Goal: Task Accomplishment & Management: Use online tool/utility

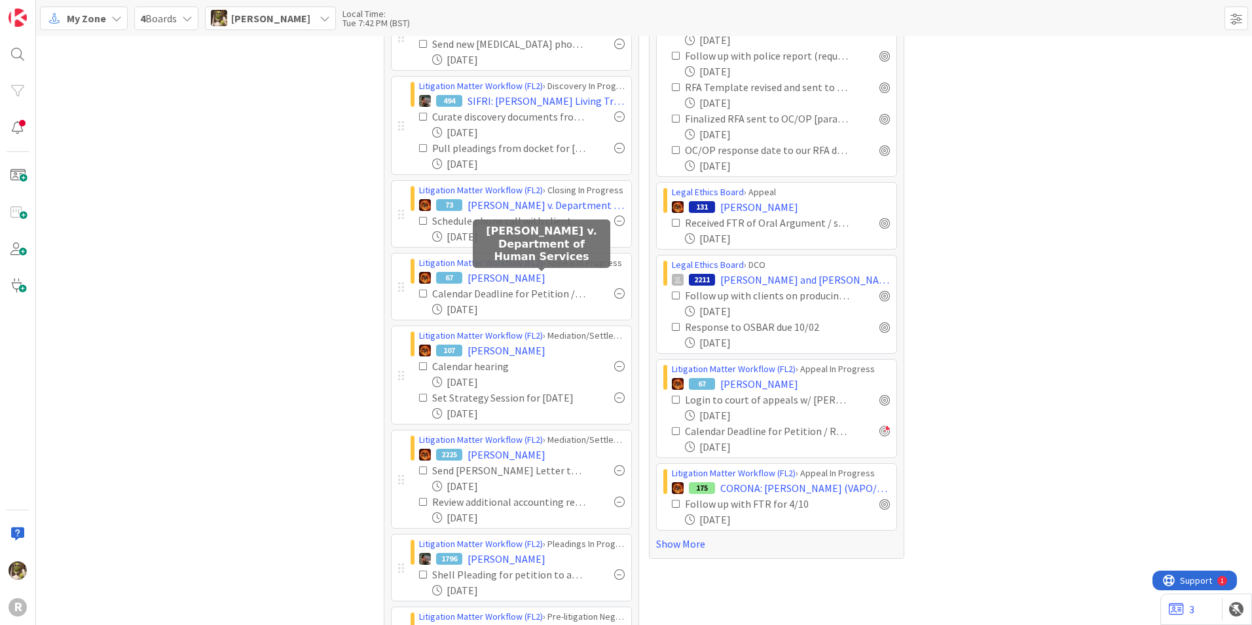
scroll to position [653, 0]
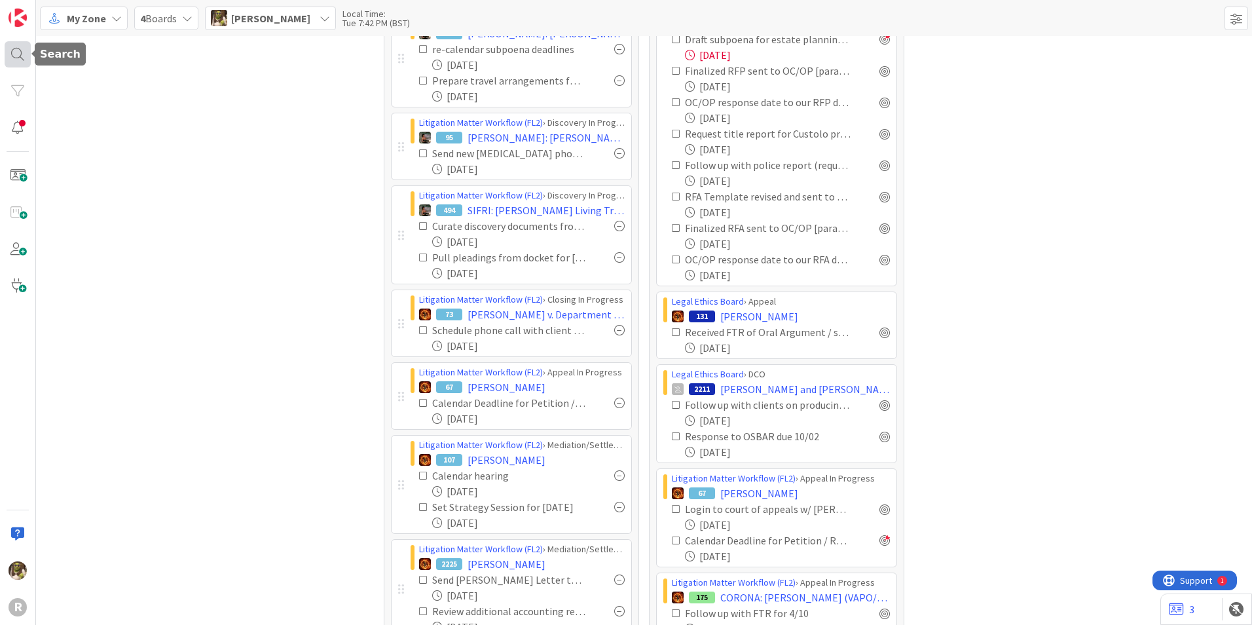
click at [18, 53] on div at bounding box center [18, 54] width 26 height 26
drag, startPoint x: 94, startPoint y: 54, endPoint x: 20, endPoint y: 50, distance: 74.1
click at [20, 50] on div "R Search sivetz Search All Boards No results found." at bounding box center [18, 312] width 36 height 625
type input "[PERSON_NAME]"
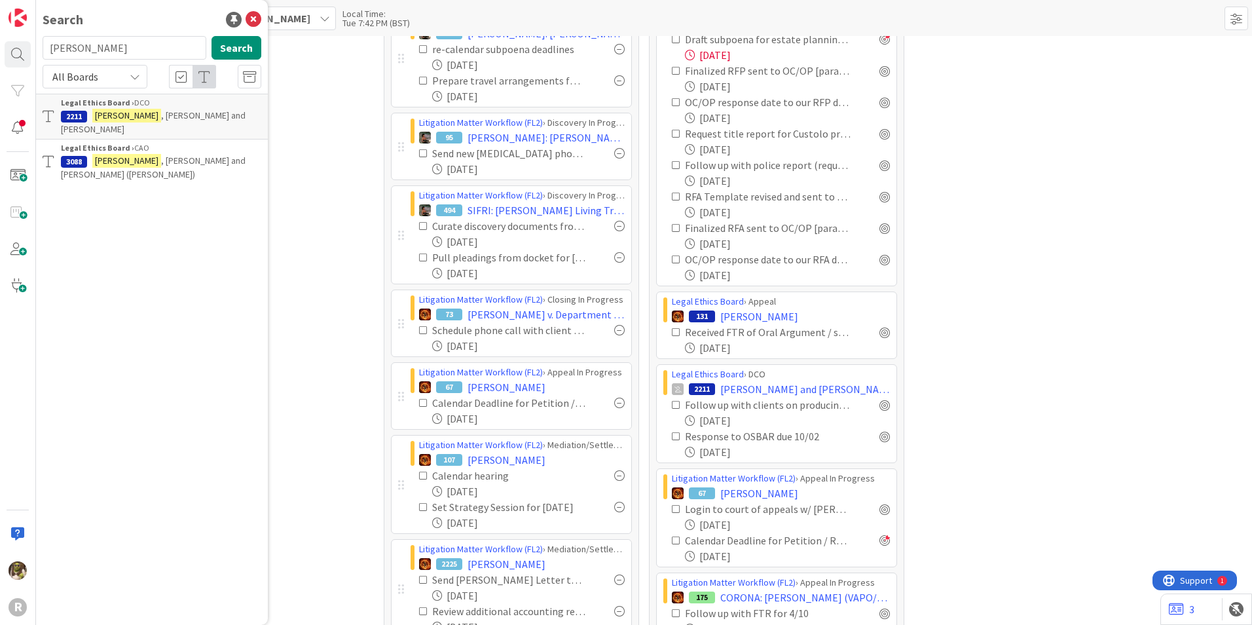
click at [209, 155] on span ", [PERSON_NAME] and [PERSON_NAME] ([PERSON_NAME])" at bounding box center [153, 168] width 185 height 26
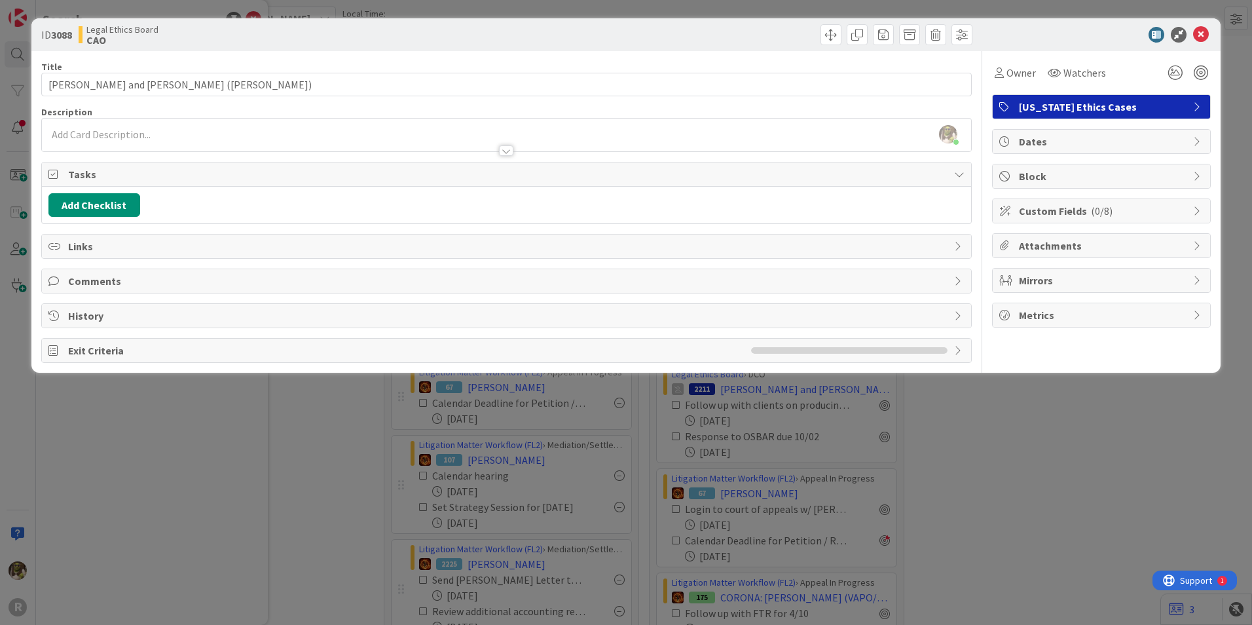
click at [259, 140] on div at bounding box center [506, 145] width 929 height 14
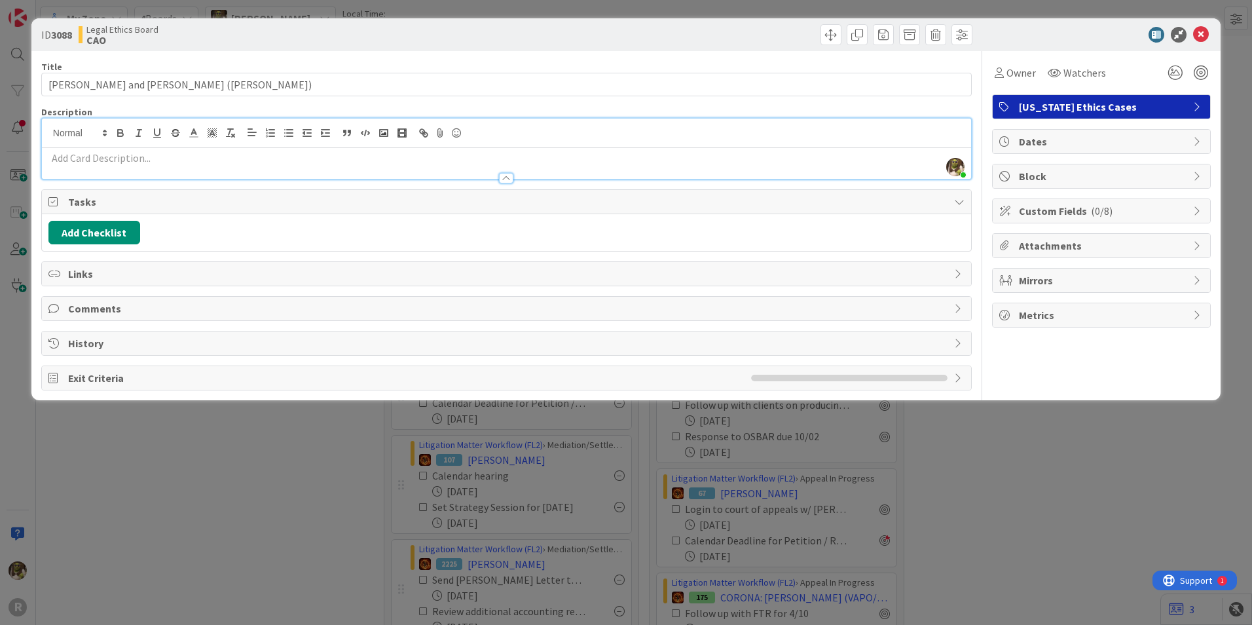
click at [67, 161] on p at bounding box center [506, 158] width 916 height 15
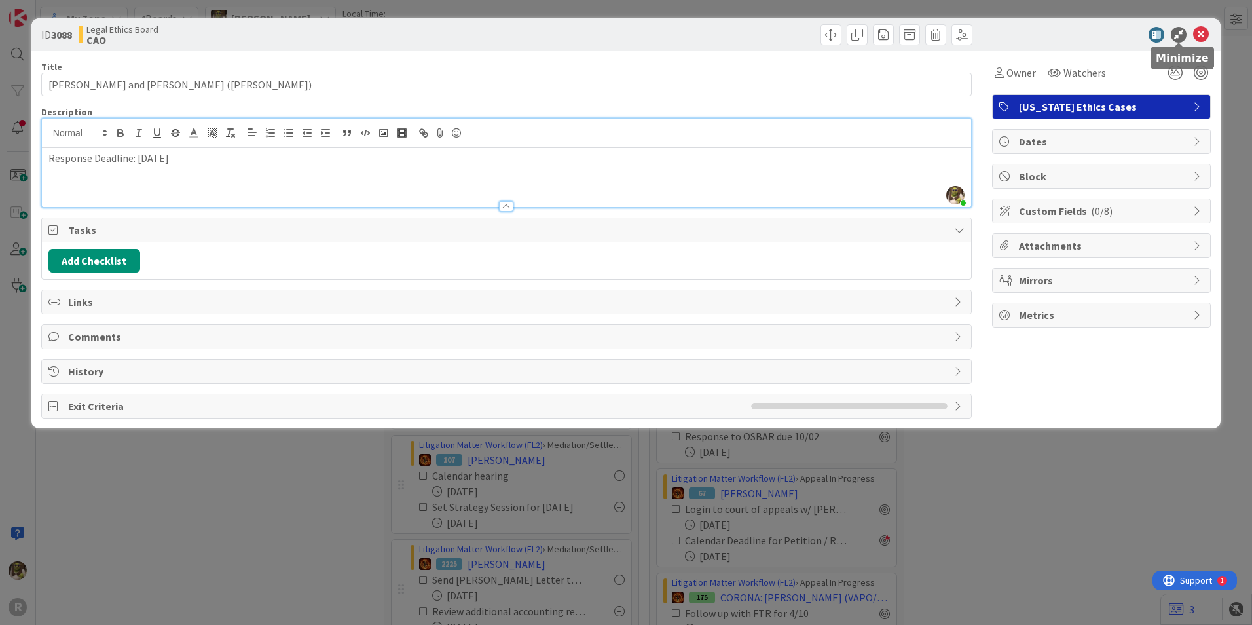
click at [1178, 31] on icon at bounding box center [1179, 35] width 16 height 16
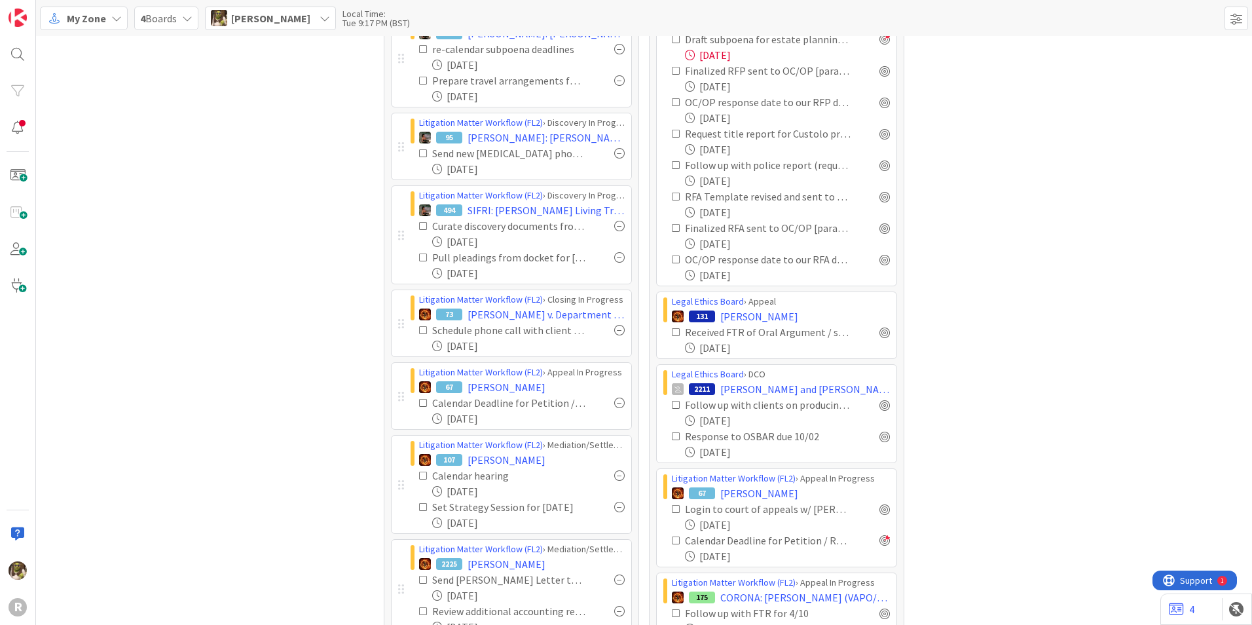
click at [35, 52] on div "R My Zone 4 Boards [PERSON_NAME] Local Time: Tue 9:17 PM (BST) Focus 23 Litigat…" at bounding box center [626, 312] width 1252 height 625
drag, startPoint x: 35, startPoint y: 52, endPoint x: 28, endPoint y: 52, distance: 7.9
click at [26, 53] on div at bounding box center [18, 54] width 26 height 26
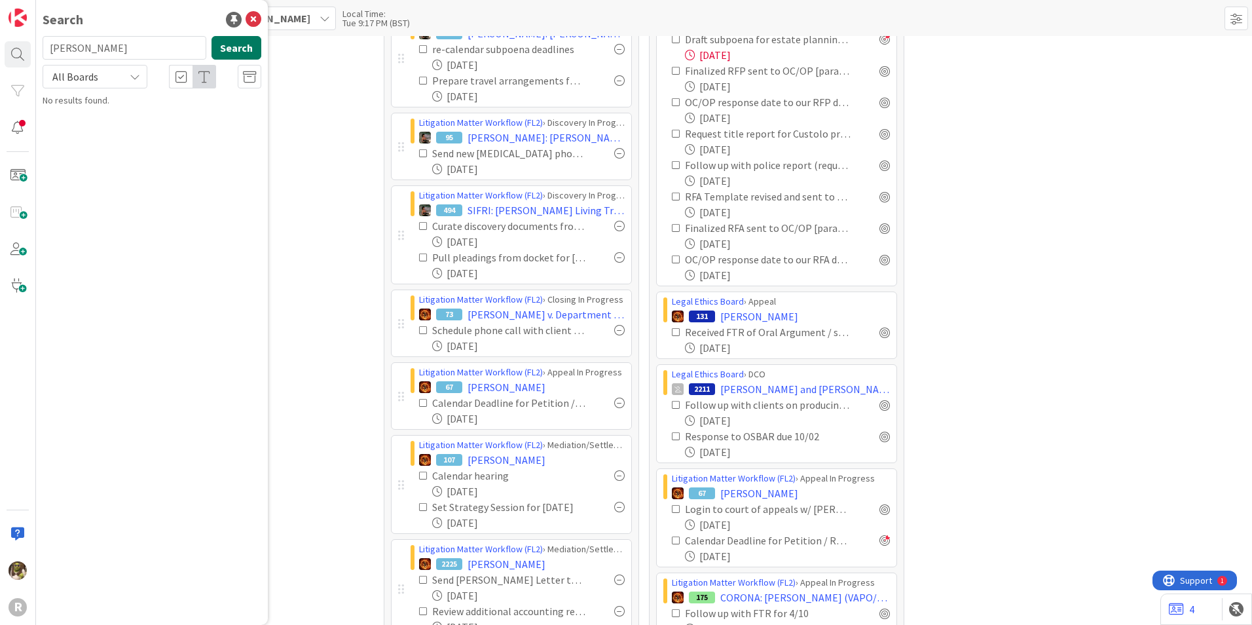
click at [244, 47] on button "Search" at bounding box center [237, 48] width 50 height 24
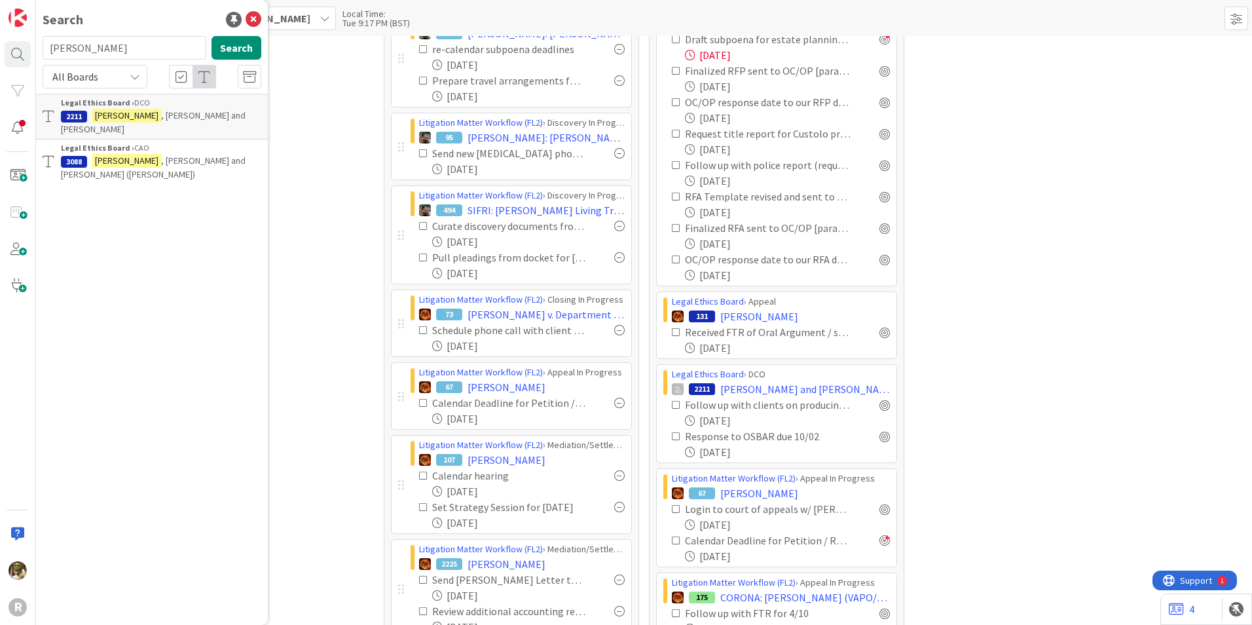
click at [137, 155] on span ", [PERSON_NAME] and [PERSON_NAME] ([PERSON_NAME])" at bounding box center [153, 168] width 185 height 26
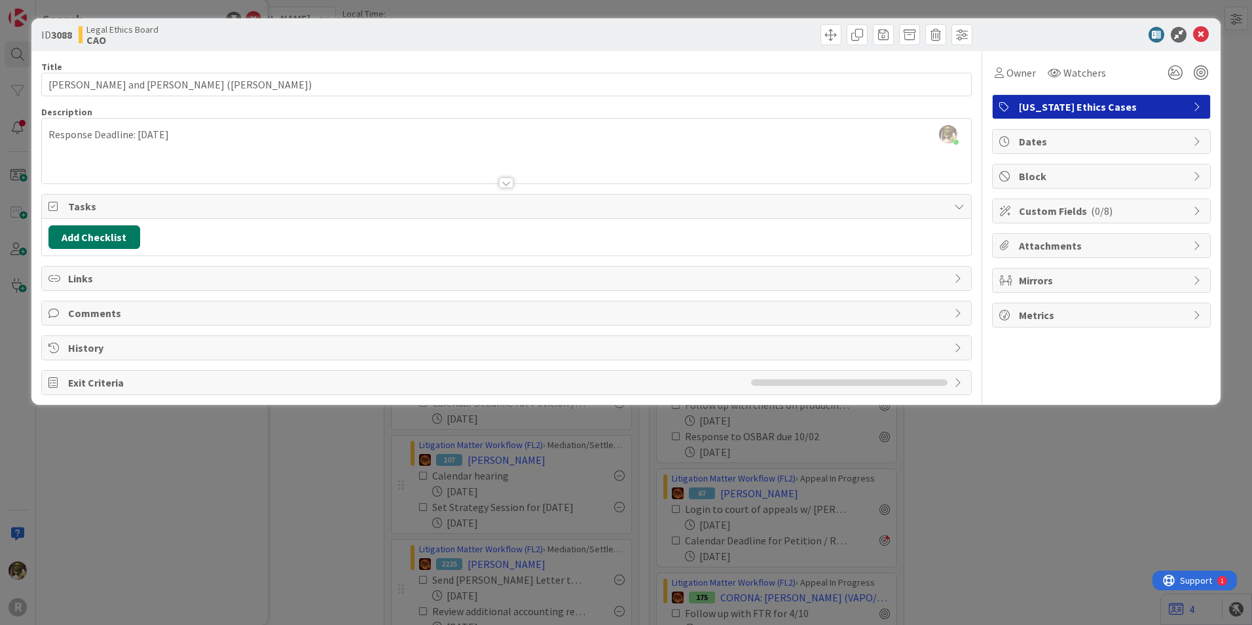
click at [124, 233] on button "Add Checklist" at bounding box center [94, 237] width 92 height 24
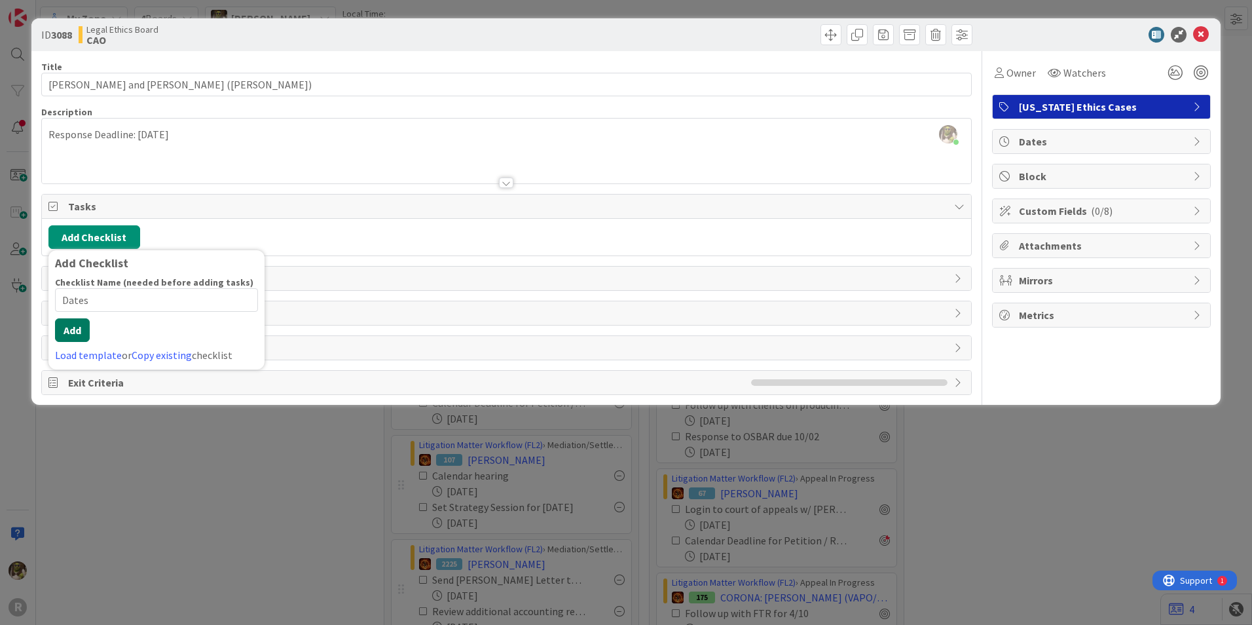
type input "Dates"
click at [73, 331] on button "Add" at bounding box center [72, 330] width 35 height 24
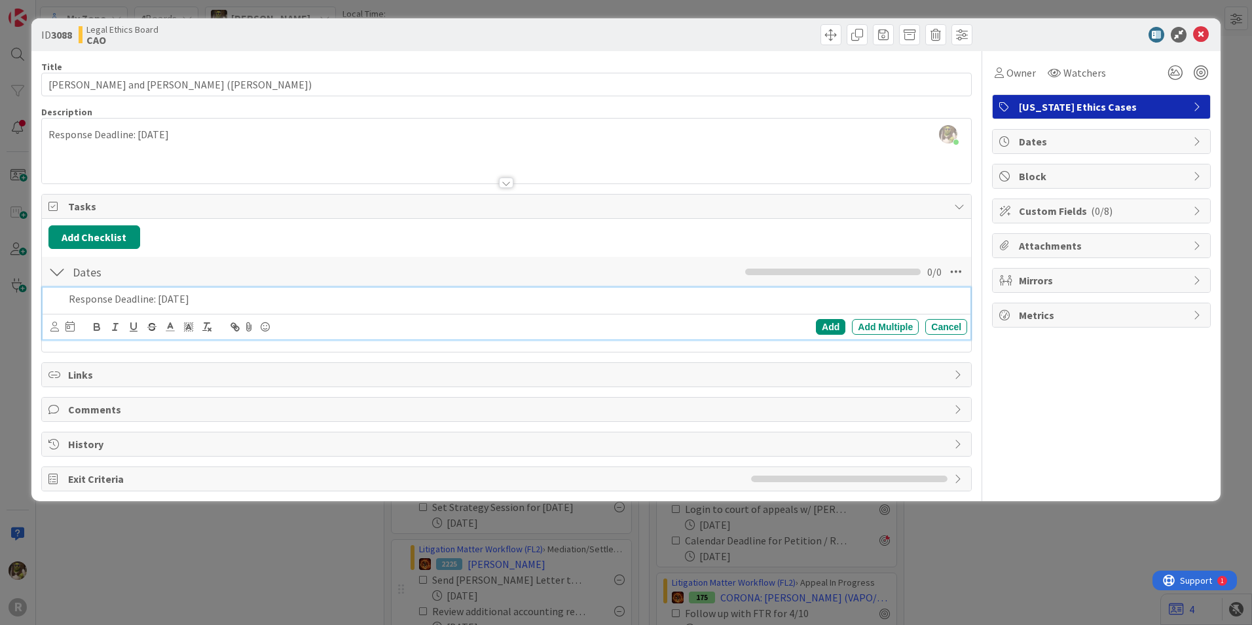
click at [59, 331] on div at bounding box center [62, 327] width 24 height 16
click at [56, 329] on icon at bounding box center [54, 327] width 9 height 10
click at [122, 472] on span "[PERSON_NAME]" at bounding box center [141, 479] width 86 height 20
click at [77, 329] on icon at bounding box center [73, 326] width 9 height 10
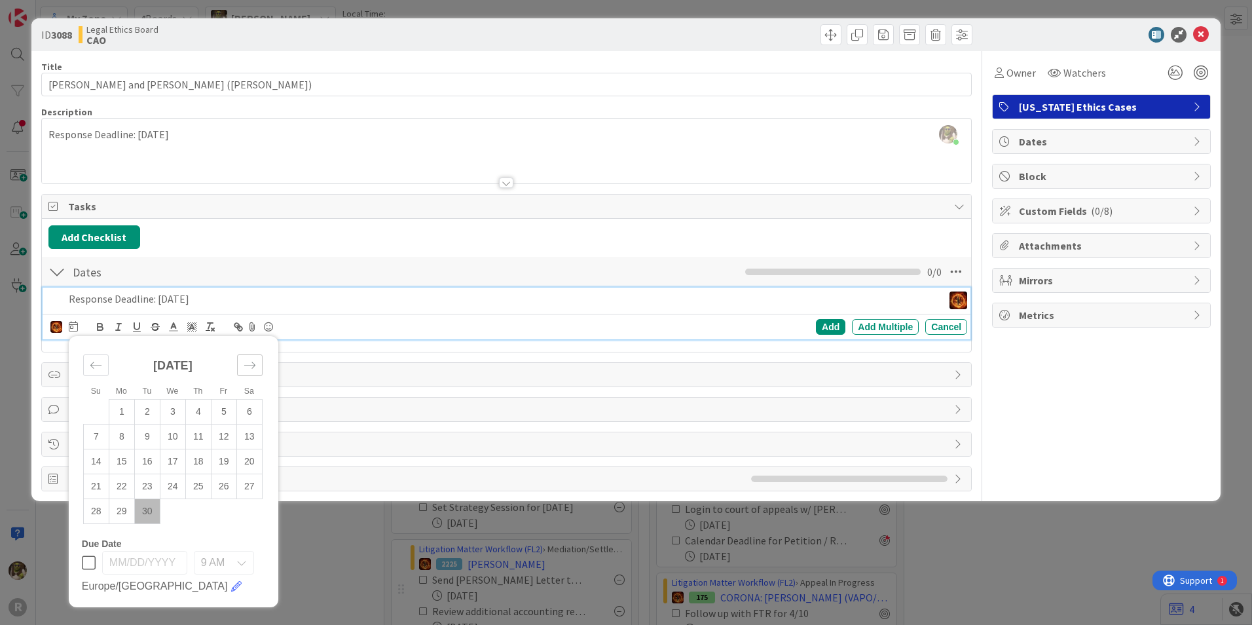
click at [254, 359] on icon "Move forward to switch to the next month." at bounding box center [250, 365] width 12 height 12
click at [92, 369] on icon "Move backward to switch to the previous month." at bounding box center [96, 365] width 12 height 12
click at [174, 519] on td "29" at bounding box center [173, 510] width 26 height 25
type input "[DATE]"
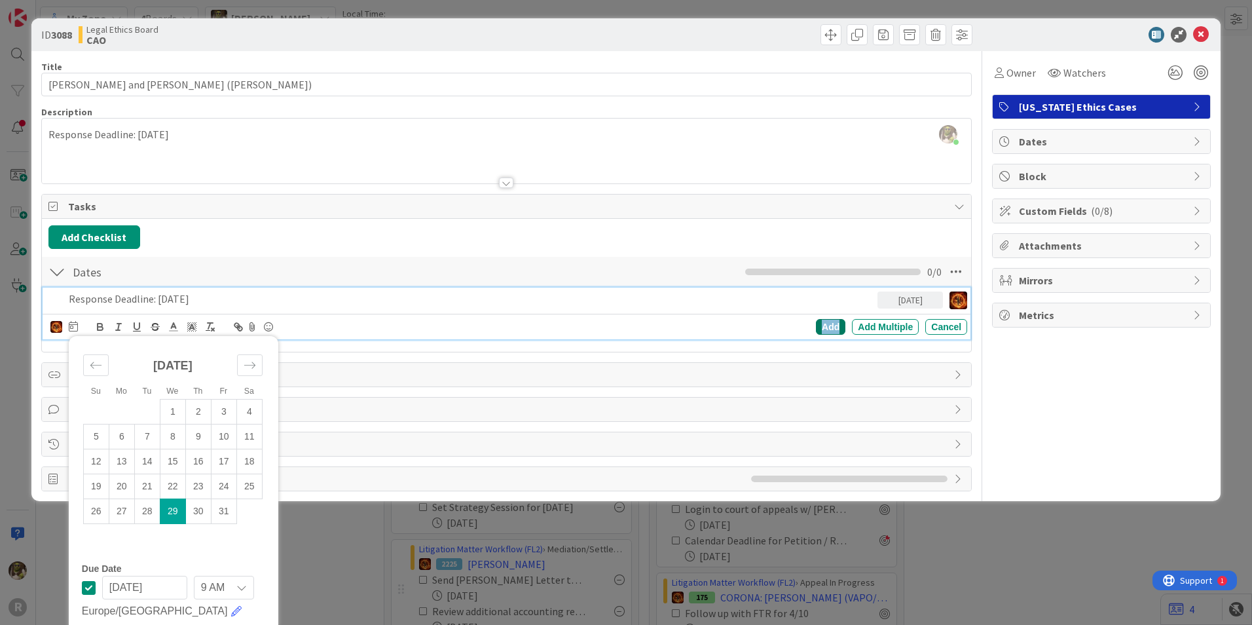
click at [816, 328] on div "Add" at bounding box center [830, 327] width 29 height 16
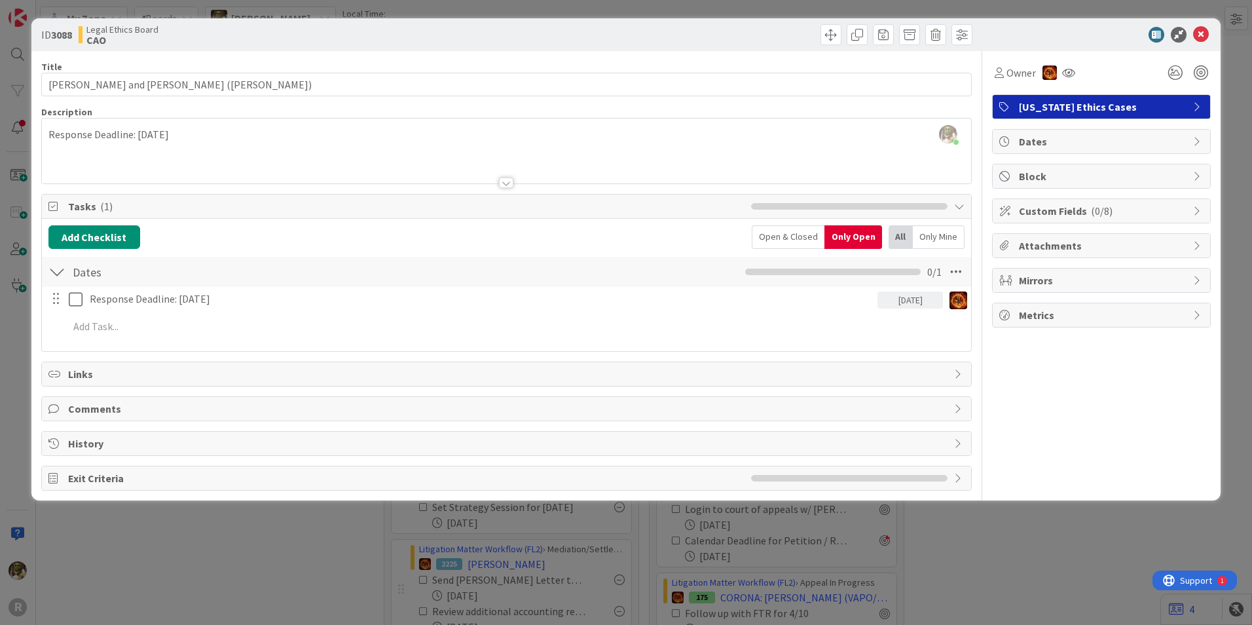
click at [1163, 136] on span "Dates" at bounding box center [1103, 142] width 168 height 16
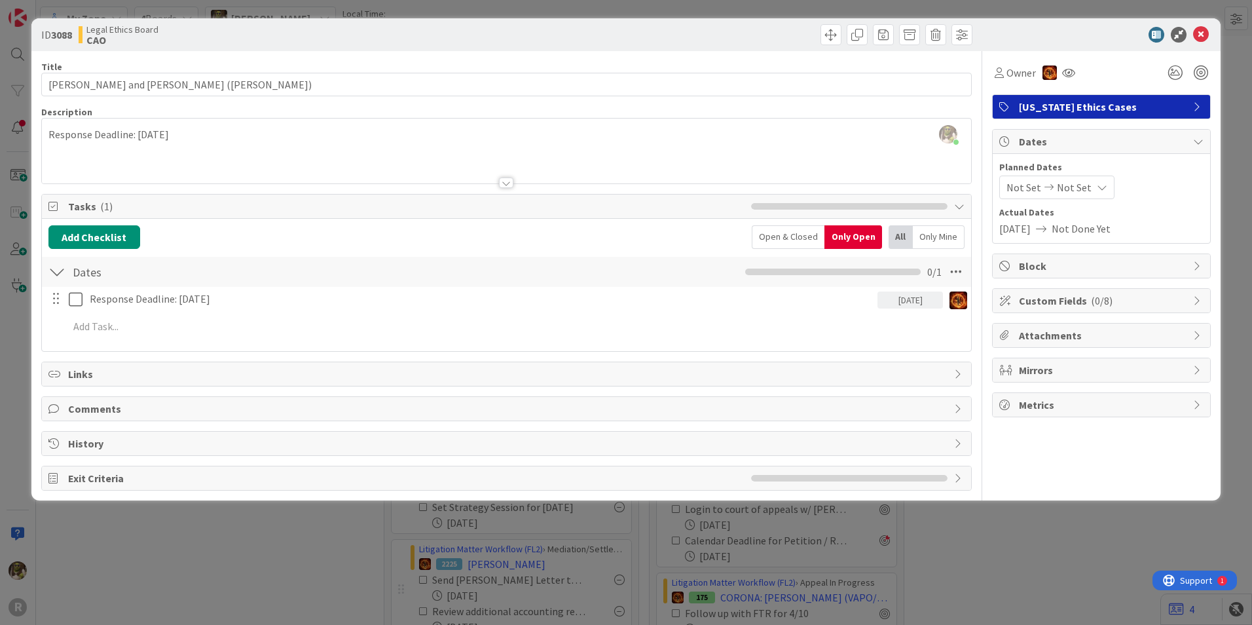
click at [1186, 294] on span "Custom Fields ( 0/8 )" at bounding box center [1103, 301] width 168 height 16
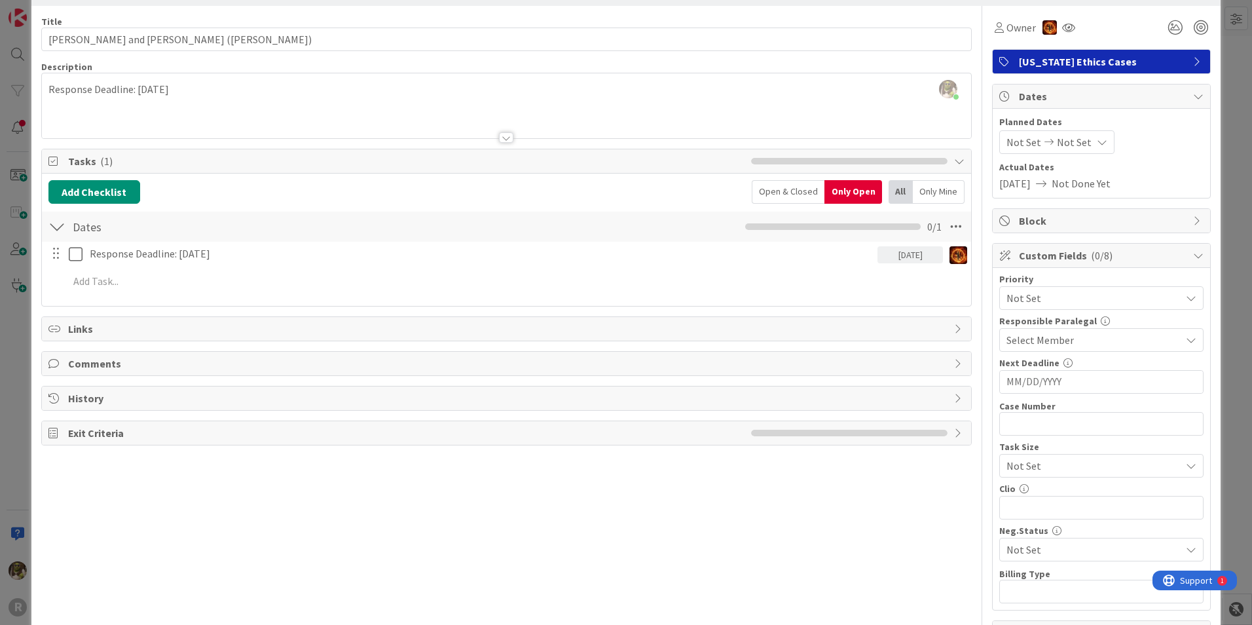
scroll to position [66, 0]
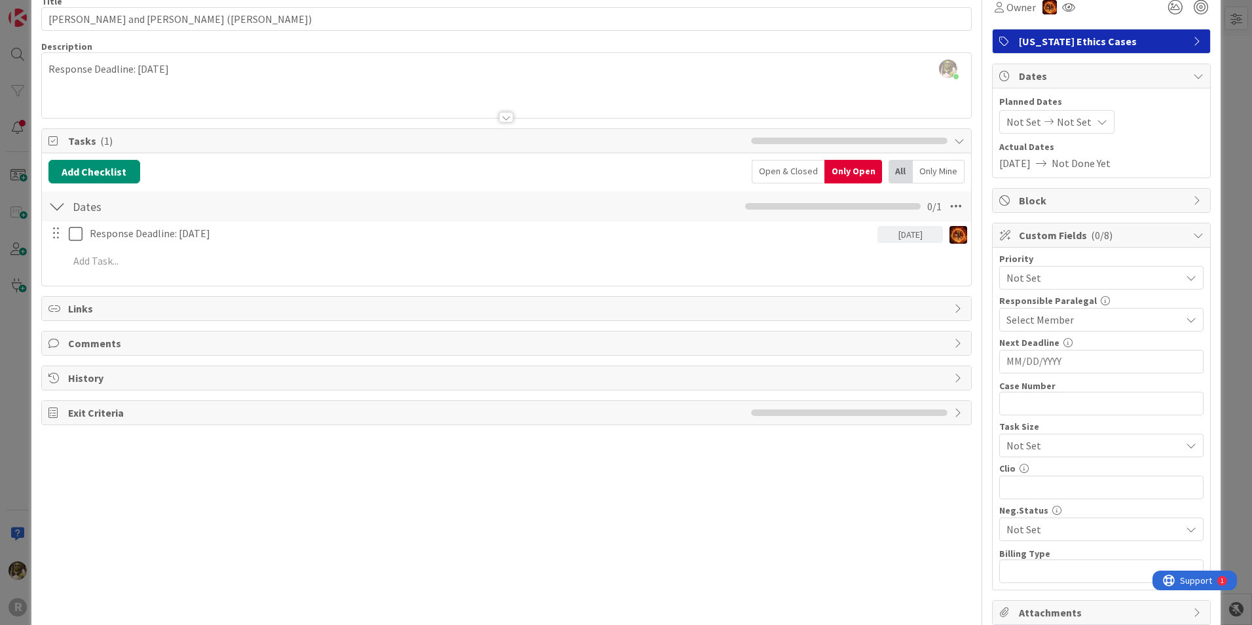
click at [1097, 326] on div "Select Member" at bounding box center [1094, 320] width 174 height 16
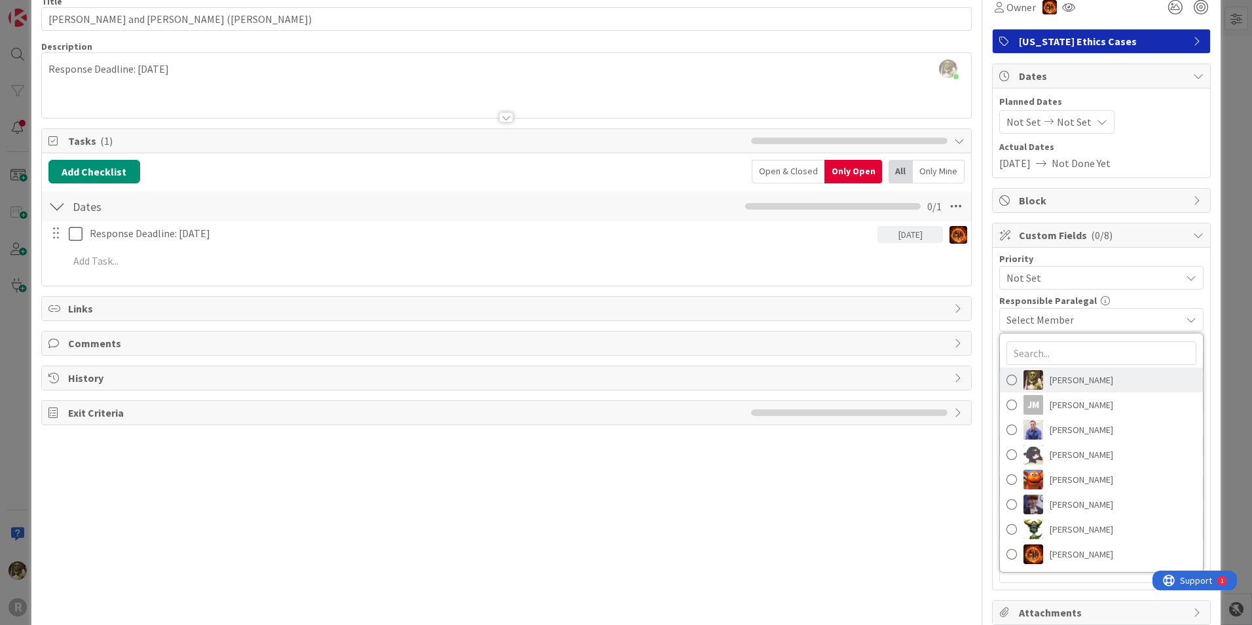
click at [1071, 374] on span "[PERSON_NAME]" at bounding box center [1082, 380] width 64 height 20
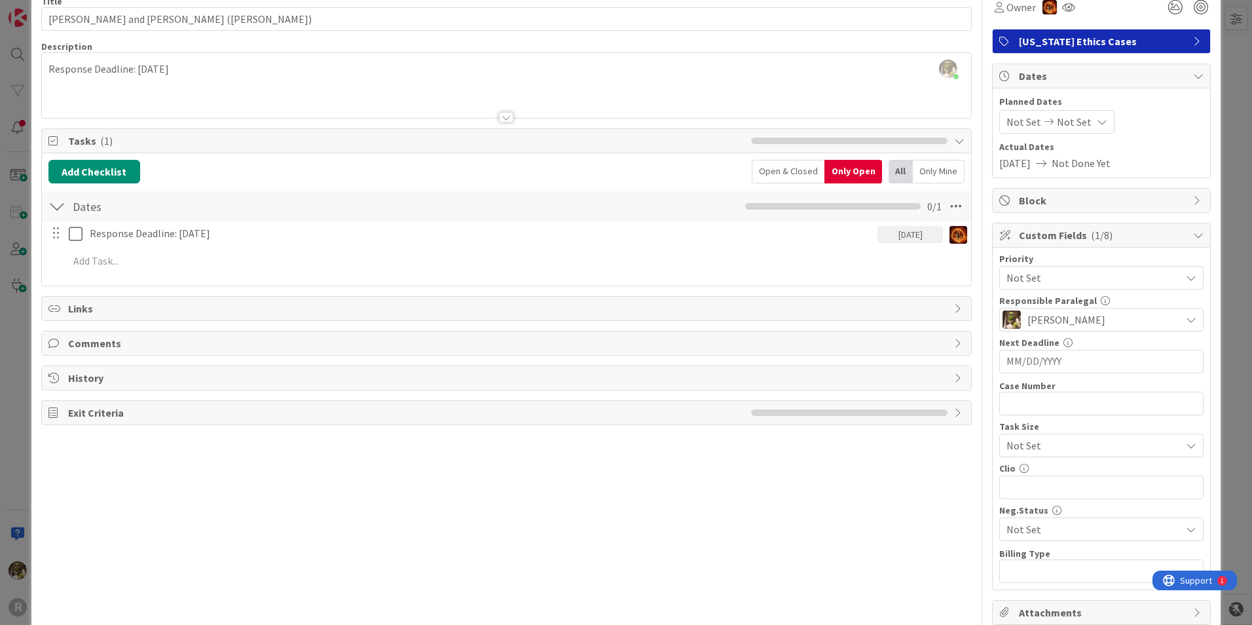
click at [1055, 364] on input "MM/DD/YYYY" at bounding box center [1102, 361] width 190 height 22
click at [1183, 399] on div "Move forward to switch to the next month." at bounding box center [1182, 396] width 26 height 22
click at [1099, 544] on td "29" at bounding box center [1105, 541] width 26 height 25
type input "[DATE]"
click at [1102, 377] on div "Priority Not Set Responsible Paralegal [PERSON_NAME] Clear [PERSON_NAME] [PERSO…" at bounding box center [1102, 418] width 204 height 329
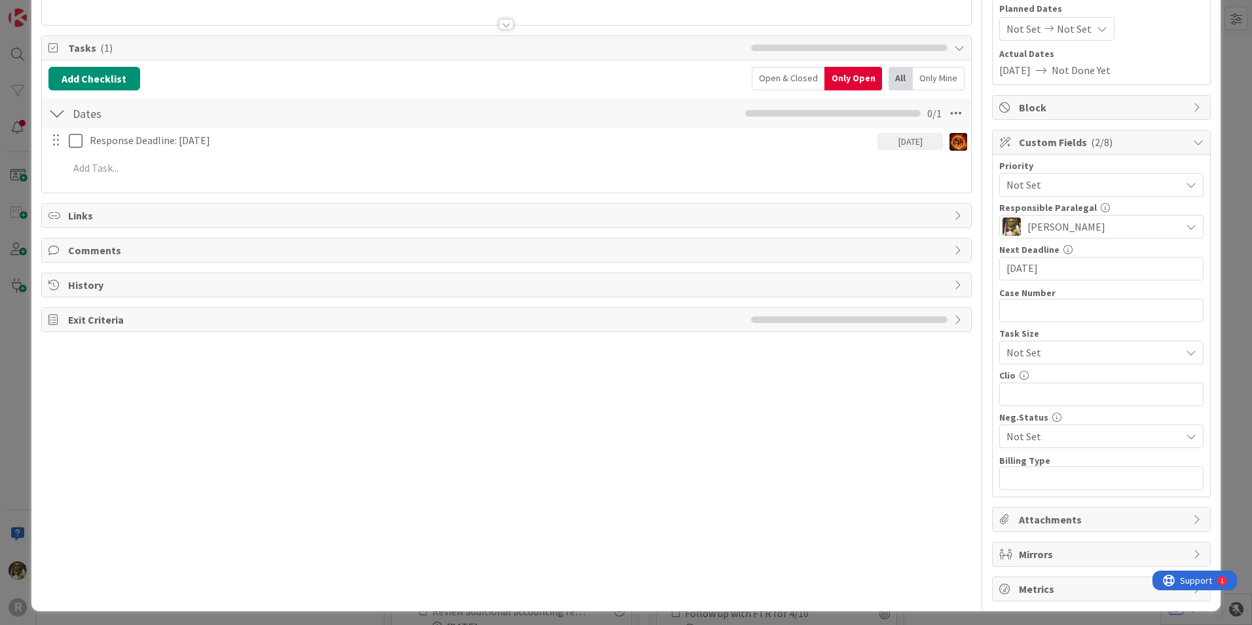
scroll to position [163, 0]
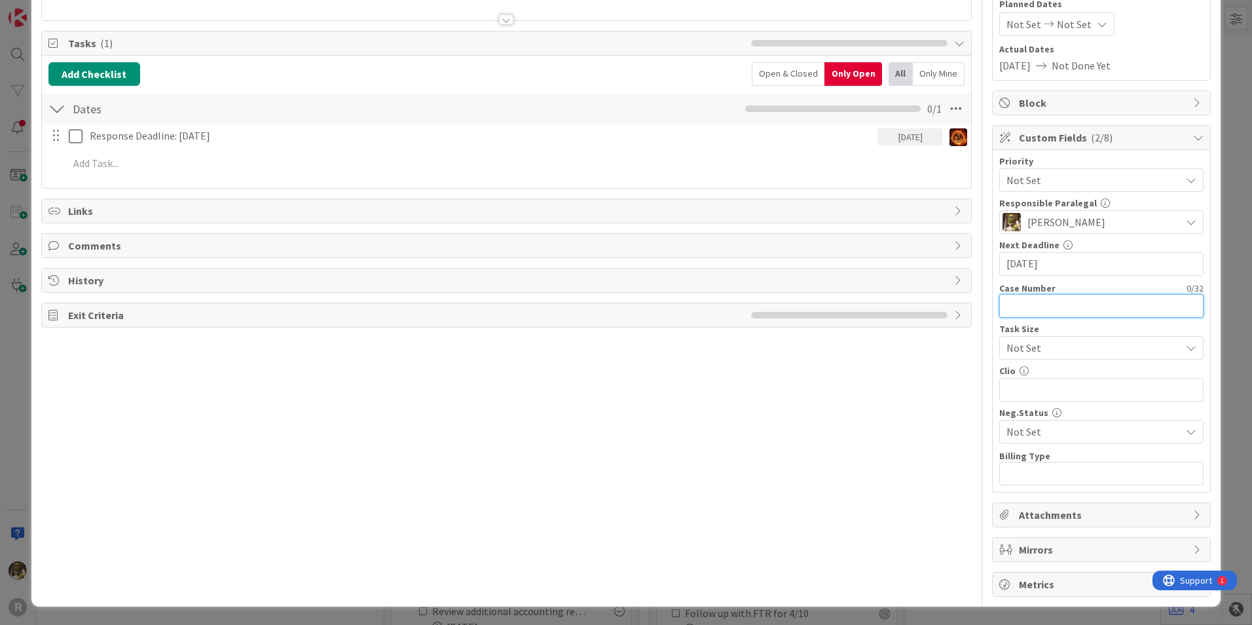
click at [1018, 301] on input "text" at bounding box center [1102, 306] width 204 height 24
paste input "DPA 2500903, 2500904"
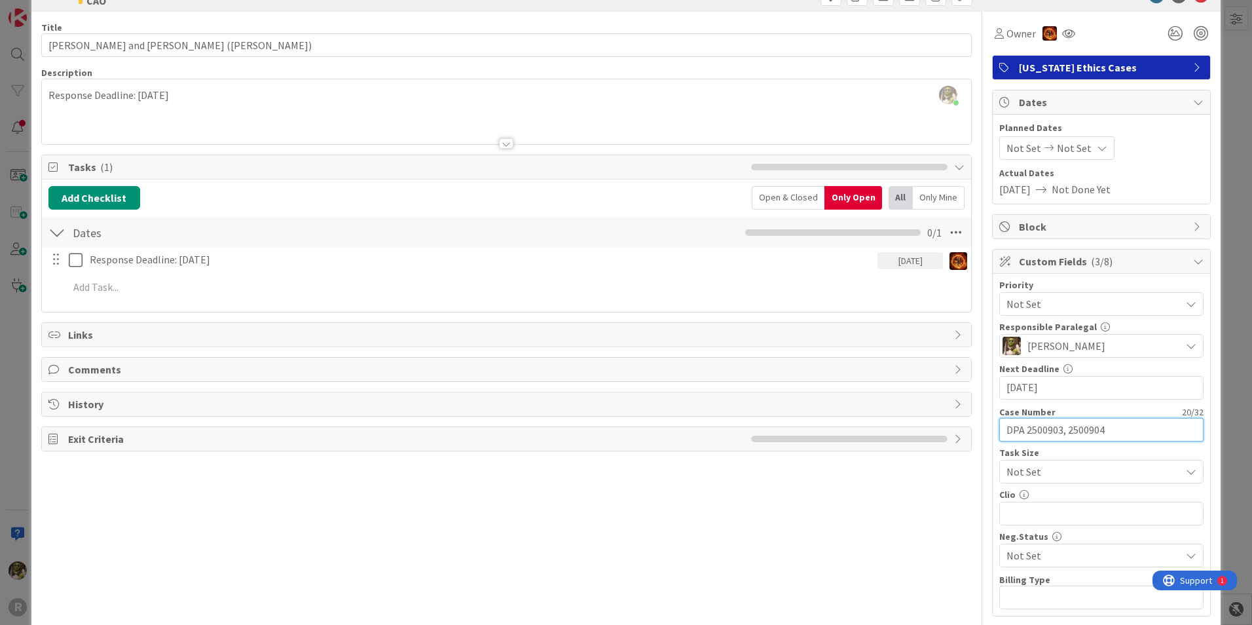
scroll to position [0, 0]
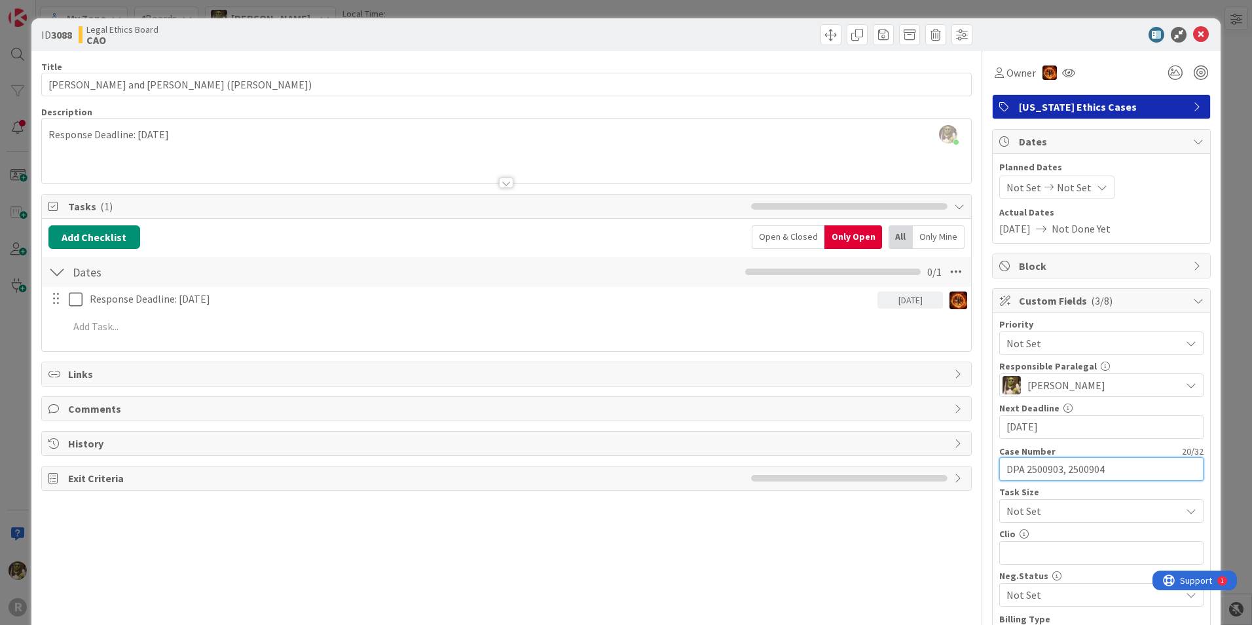
type input "DPA 2500903, 2500904"
click at [559, 573] on div "Title 41 / 128 [PERSON_NAME] and [PERSON_NAME] ([PERSON_NAME]) Description [PER…" at bounding box center [506, 405] width 931 height 709
click at [101, 236] on button "Add Checklist" at bounding box center [94, 237] width 92 height 24
type input "C"
type input "Intake"
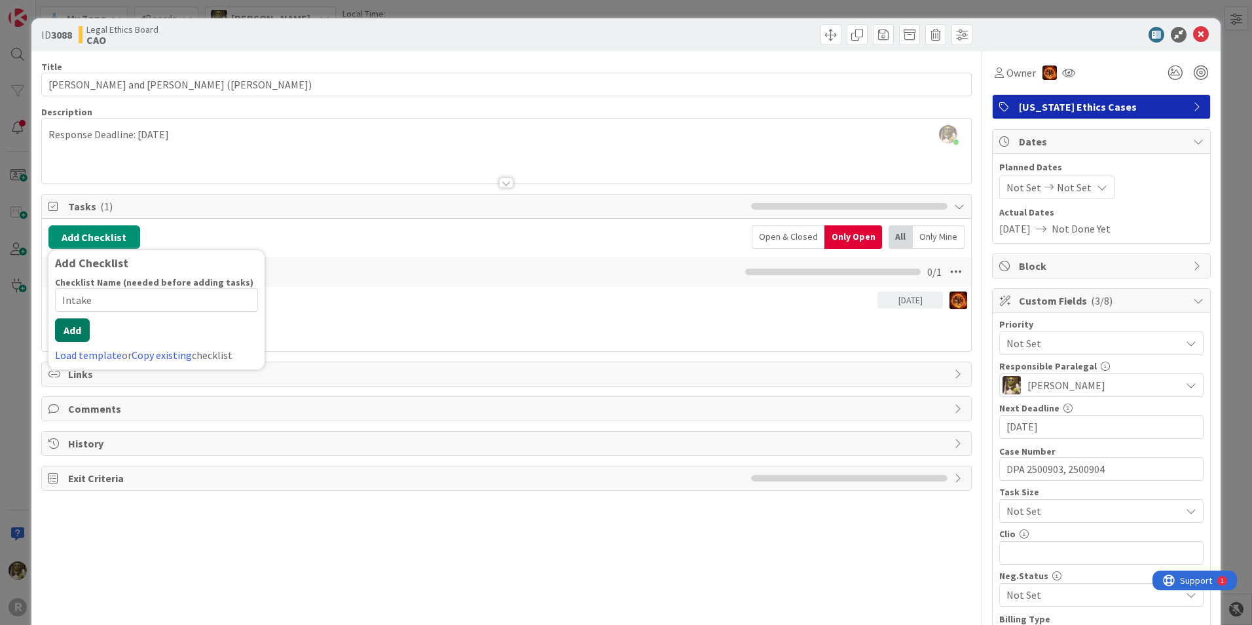
click at [81, 337] on button "Add" at bounding box center [72, 330] width 35 height 24
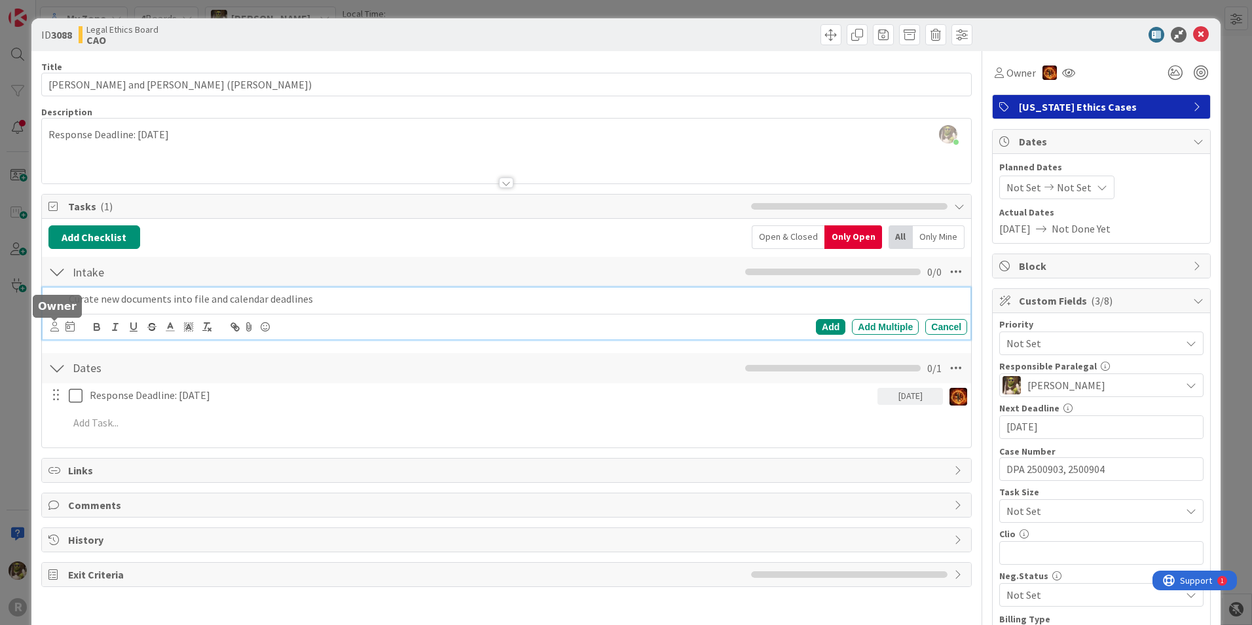
click at [56, 323] on icon at bounding box center [54, 327] width 9 height 10
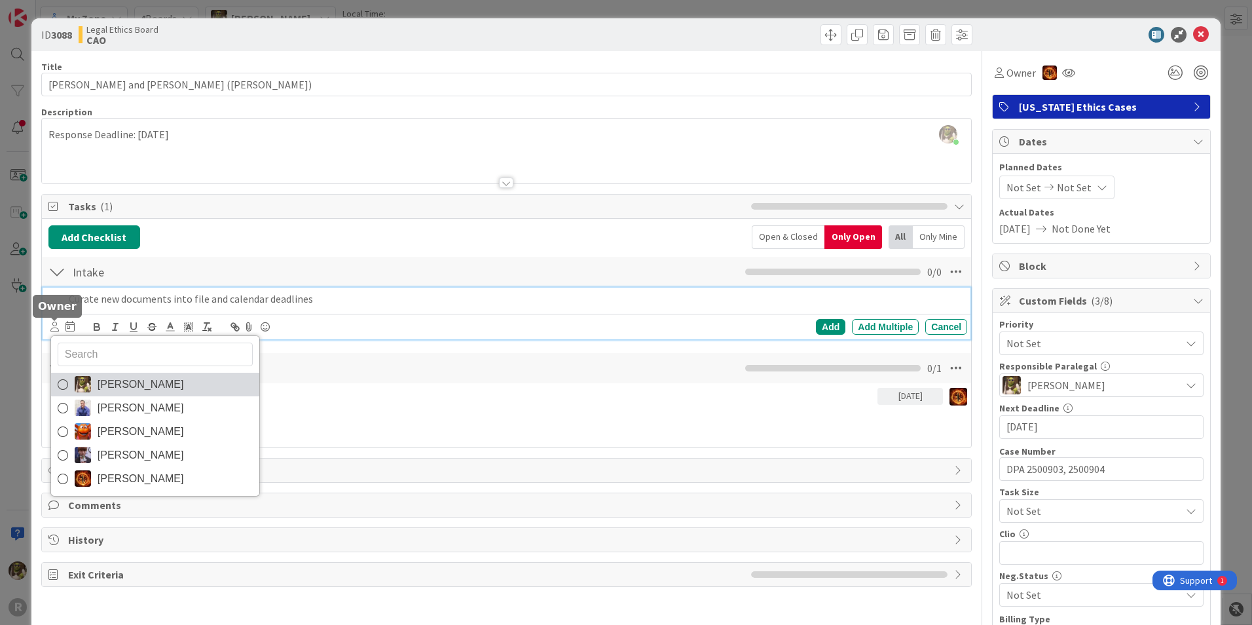
click at [78, 387] on img at bounding box center [83, 384] width 16 height 16
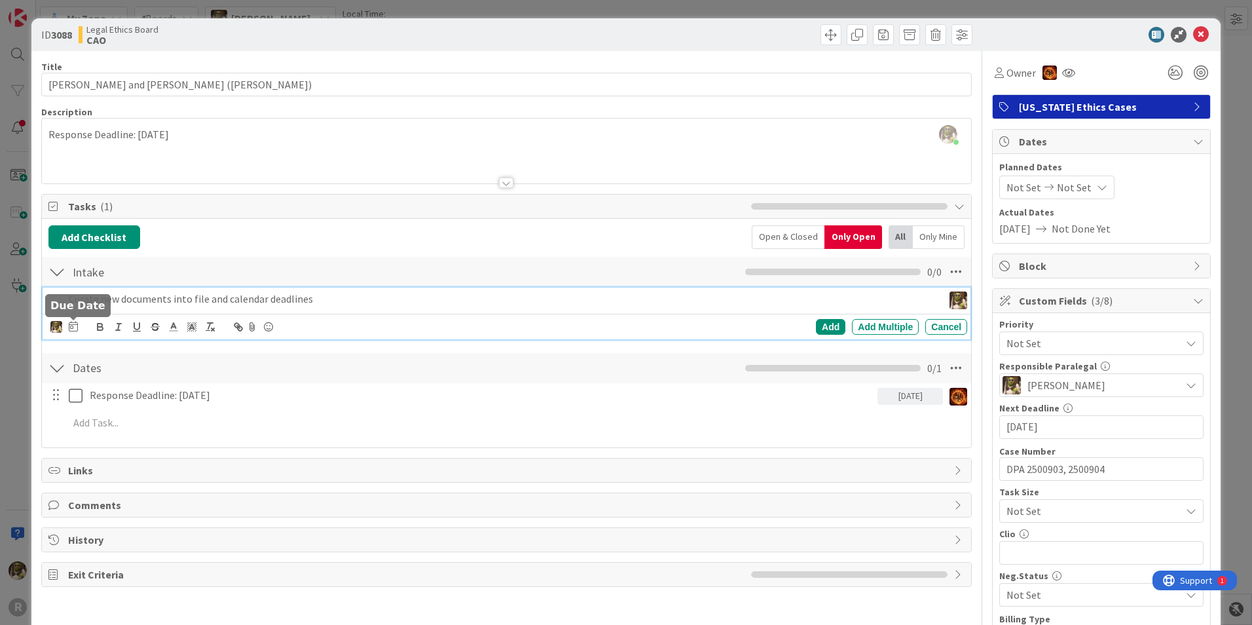
click at [72, 322] on icon at bounding box center [73, 326] width 9 height 10
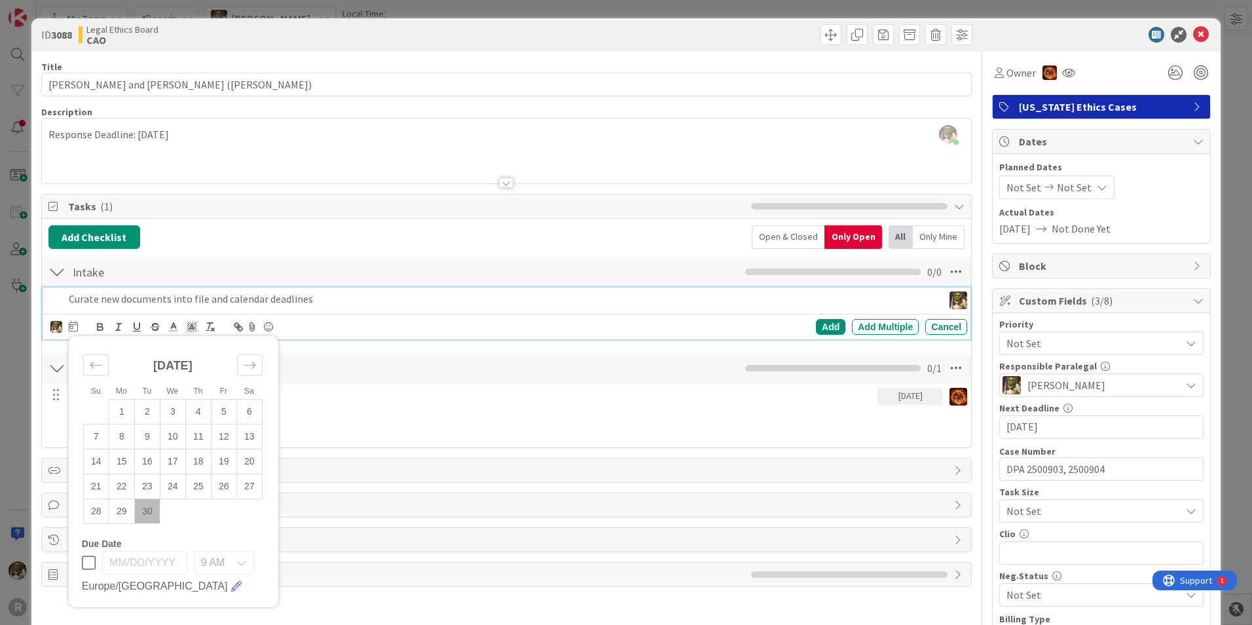
click at [152, 511] on td "30" at bounding box center [147, 510] width 26 height 25
type input "[DATE]"
click at [817, 323] on div "Add" at bounding box center [830, 327] width 29 height 16
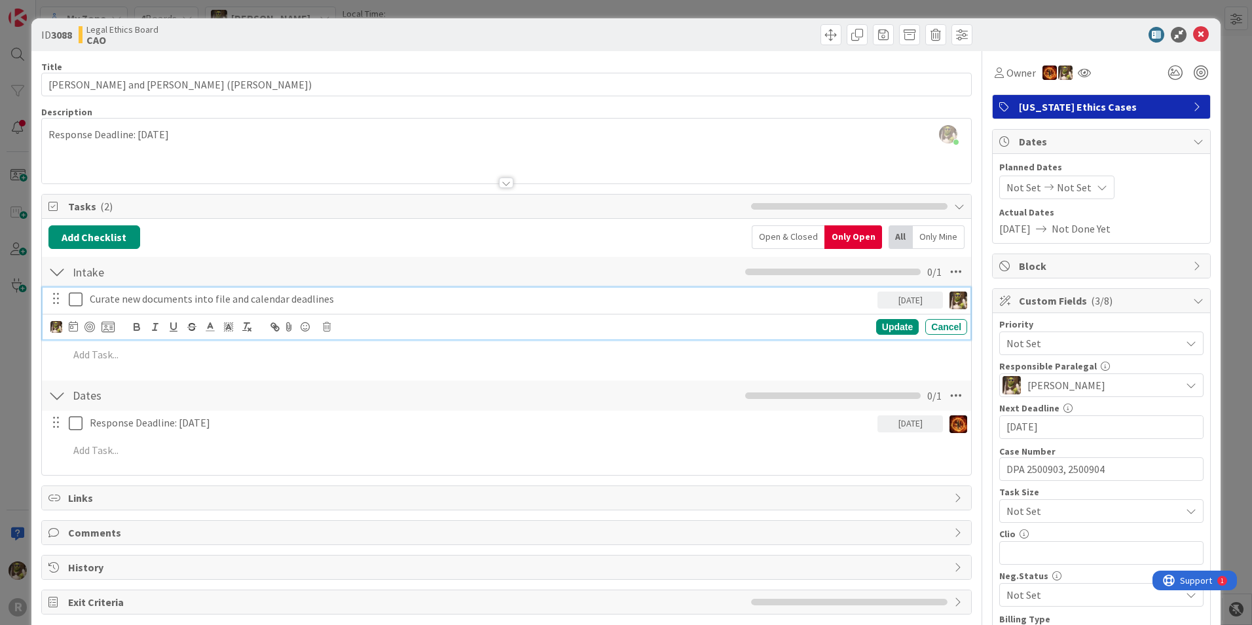
click at [202, 292] on p "Curate new documents into file and calendar deadlines" at bounding box center [481, 298] width 783 height 15
click at [89, 324] on div at bounding box center [89, 327] width 10 height 10
click at [1195, 29] on icon at bounding box center [1201, 35] width 16 height 16
